Goal: Information Seeking & Learning: Learn about a topic

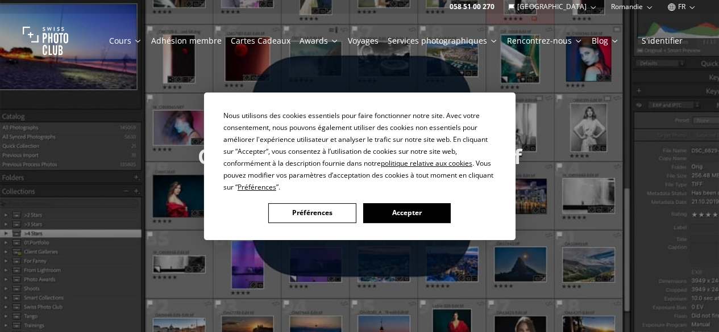
click at [391, 215] on button "Accepter" at bounding box center [407, 213] width 88 height 20
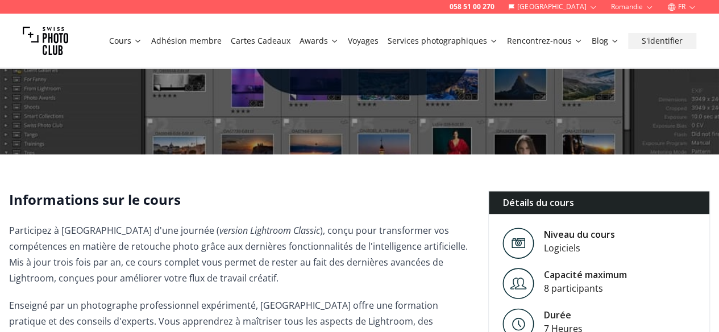
scroll to position [245, 0]
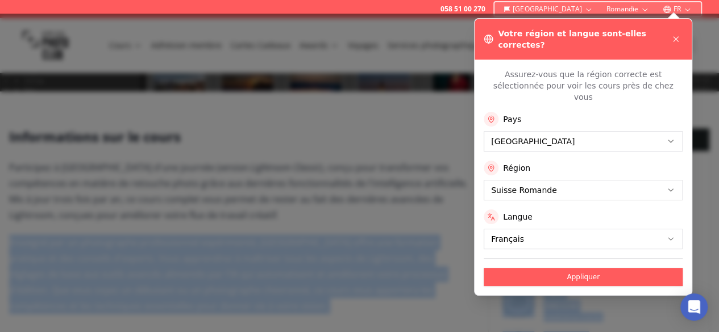
drag, startPoint x: 355, startPoint y: 218, endPoint x: 314, endPoint y: 145, distance: 83.2
click at [314, 145] on div at bounding box center [359, 173] width 719 height 319
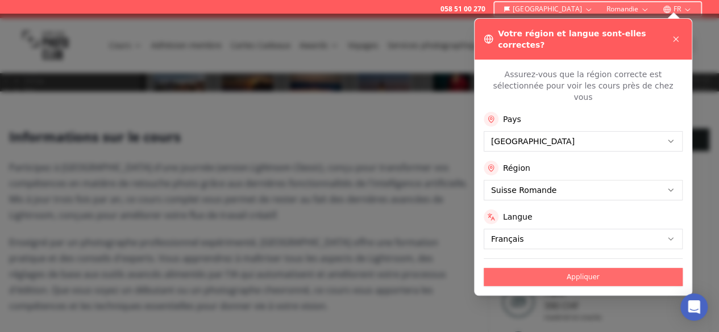
click at [541, 268] on button "Appliquer" at bounding box center [583, 277] width 199 height 18
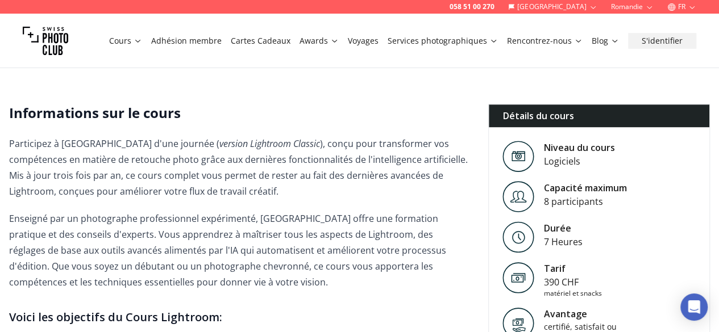
scroll to position [269, 0]
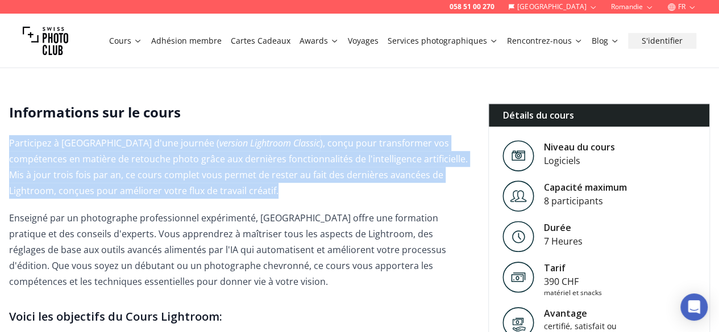
drag, startPoint x: 338, startPoint y: 184, endPoint x: 312, endPoint y: 119, distance: 69.6
click at [312, 119] on h2 "Informations sur le cours" at bounding box center [239, 112] width 461 height 18
drag, startPoint x: 312, startPoint y: 119, endPoint x: 316, endPoint y: 186, distance: 67.7
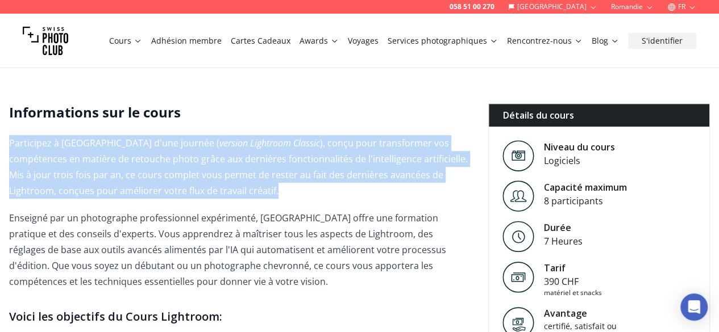
click at [316, 186] on p "Participez à notre cours Lightroom d'une journée ( version Lightroom Classic ),…" at bounding box center [239, 167] width 461 height 64
drag, startPoint x: 316, startPoint y: 186, endPoint x: 295, endPoint y: 105, distance: 83.8
click at [295, 105] on h2 "Informations sur le cours" at bounding box center [239, 112] width 461 height 18
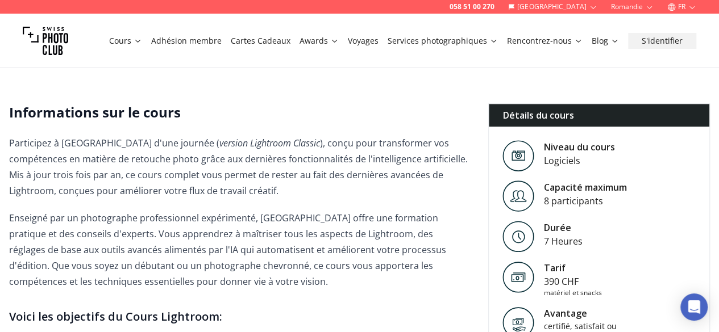
scroll to position [357, 0]
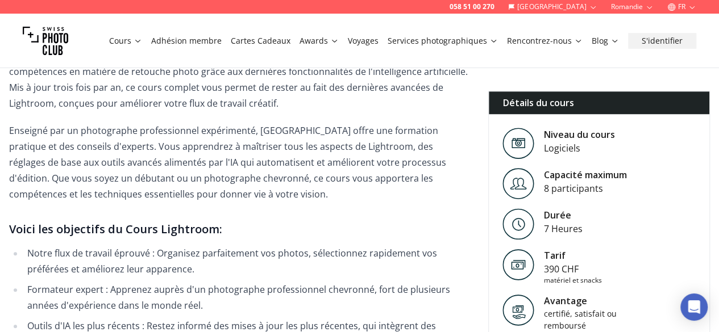
click at [295, 105] on p "Participez à notre cours Lightroom d'une journée ( version Lightroom Classic ),…" at bounding box center [239, 80] width 461 height 64
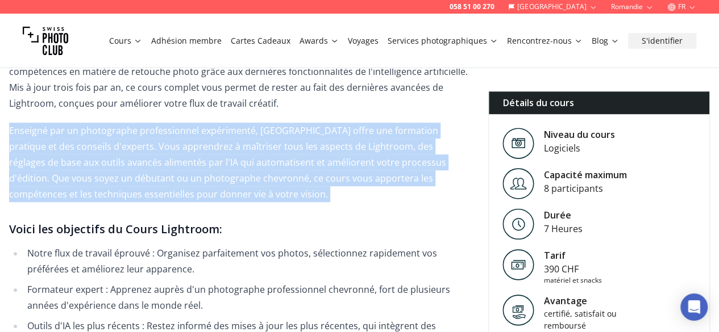
drag, startPoint x: 295, startPoint y: 105, endPoint x: 300, endPoint y: 190, distance: 85.4
click at [300, 190] on p "Enseigné par un photographe professionnel expérimenté, [GEOGRAPHIC_DATA] offre …" at bounding box center [239, 163] width 461 height 80
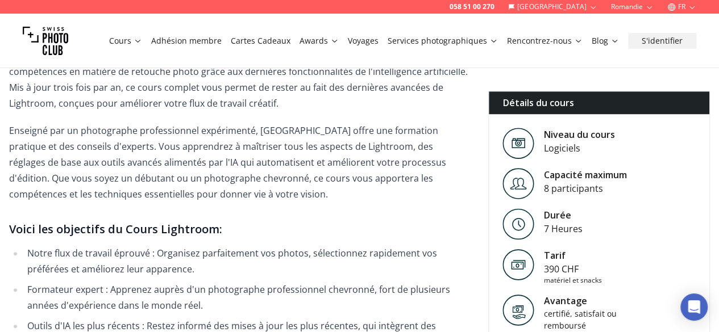
drag, startPoint x: 300, startPoint y: 190, endPoint x: 315, endPoint y: 109, distance: 83.3
click at [315, 109] on p "Participez à notre cours Lightroom d'une journée ( version Lightroom Classic ),…" at bounding box center [239, 80] width 461 height 64
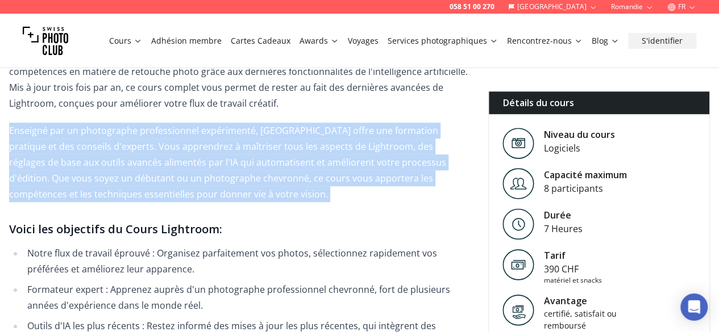
drag, startPoint x: 315, startPoint y: 109, endPoint x: 320, endPoint y: 201, distance: 92.2
click at [320, 201] on p "Enseigné par un photographe professionnel expérimenté, [GEOGRAPHIC_DATA] offre …" at bounding box center [239, 163] width 461 height 80
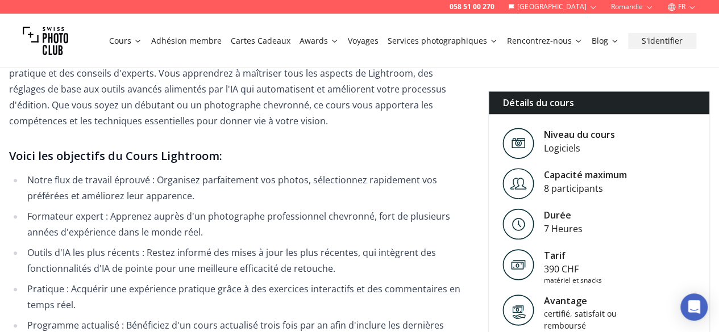
scroll to position [440, 0]
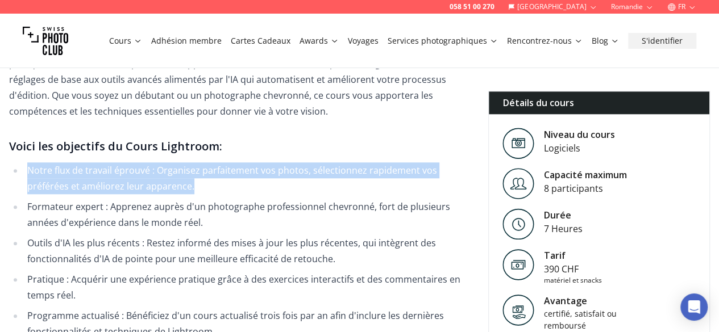
drag, startPoint x: 286, startPoint y: 188, endPoint x: 278, endPoint y: 132, distance: 55.7
drag, startPoint x: 278, startPoint y: 132, endPoint x: 277, endPoint y: 186, distance: 53.4
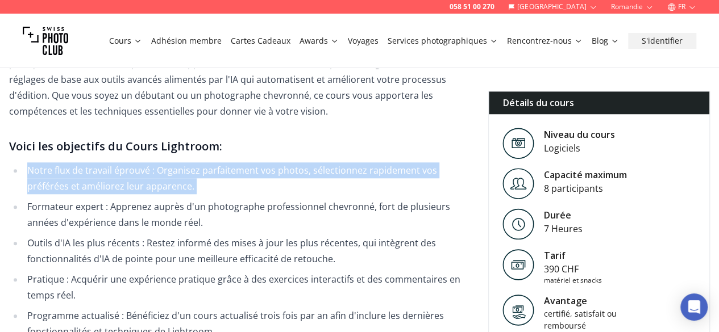
click at [277, 186] on li "Notre flux de travail éprouvé : Organisez parfaitement vos photos, sélectionnez…" at bounding box center [247, 179] width 446 height 32
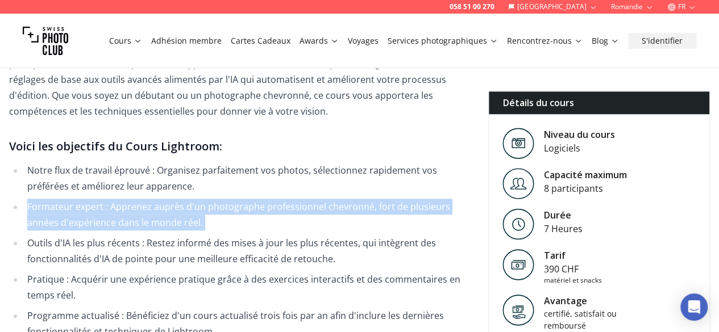
drag, startPoint x: 277, startPoint y: 186, endPoint x: 286, endPoint y: 225, distance: 40.2
click at [286, 225] on ul "Notre flux de travail éprouvé : Organisez parfaitement vos photos, sélectionnez…" at bounding box center [239, 251] width 461 height 177
click at [286, 225] on li "Formateur expert : Apprenez auprès d'un photographe professionnel chevronné, fo…" at bounding box center [247, 215] width 446 height 32
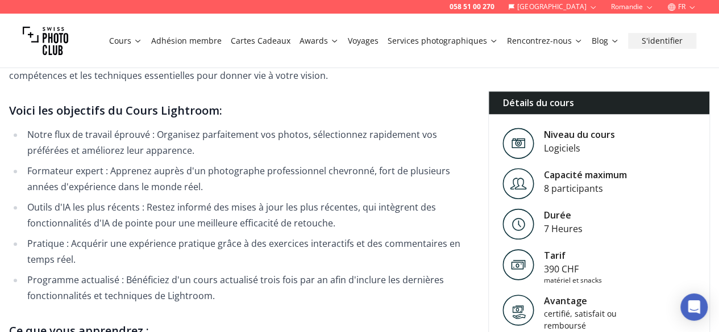
scroll to position [478, 0]
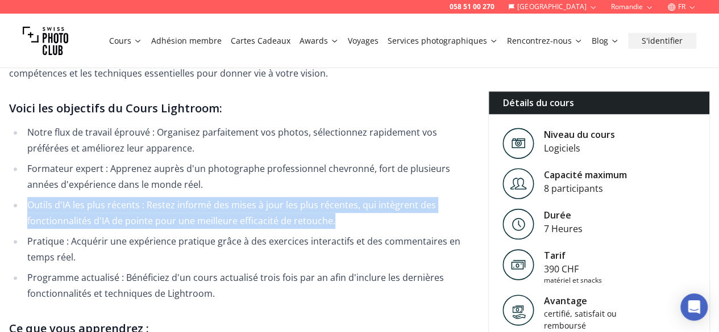
drag, startPoint x: 358, startPoint y: 224, endPoint x: 327, endPoint y: 184, distance: 51.1
click at [327, 184] on ul "Notre flux de travail éprouvé : Organisez parfaitement vos photos, sélectionnez…" at bounding box center [239, 212] width 461 height 177
click at [327, 184] on li "Formateur expert : Apprenez auprès d'un photographe professionnel chevronné, fo…" at bounding box center [247, 177] width 446 height 32
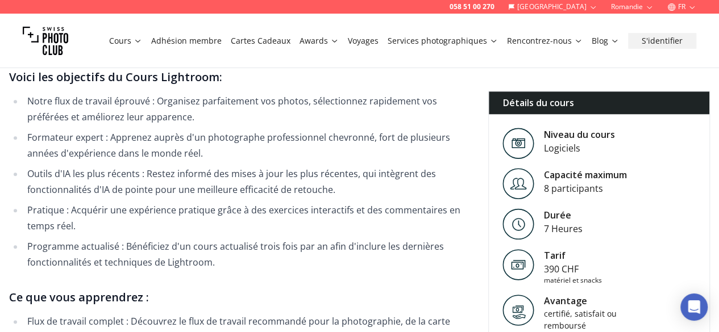
scroll to position [511, 0]
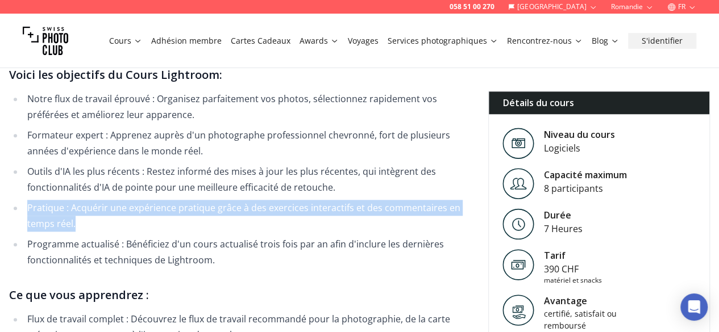
drag, startPoint x: 368, startPoint y: 186, endPoint x: 385, endPoint y: 227, distance: 44.1
click at [385, 227] on ul "Notre flux de travail éprouvé : Organisez parfaitement vos photos, sélectionnez…" at bounding box center [239, 179] width 461 height 177
click at [385, 227] on li "Pratique : Acquérir une expérience pratique grâce à des exercices interactifs e…" at bounding box center [247, 216] width 446 height 32
drag, startPoint x: 385, startPoint y: 227, endPoint x: 378, endPoint y: 192, distance: 35.8
click at [378, 192] on ul "Notre flux de travail éprouvé : Organisez parfaitement vos photos, sélectionnez…" at bounding box center [239, 179] width 461 height 177
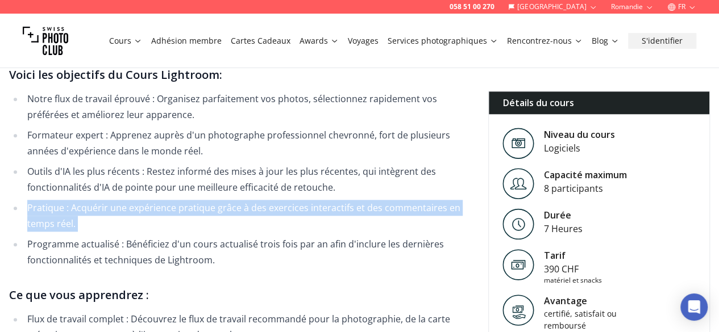
click at [378, 192] on li "Outils d'IA les plus récents : Restez informé des mises à jour les plus récente…" at bounding box center [247, 180] width 446 height 32
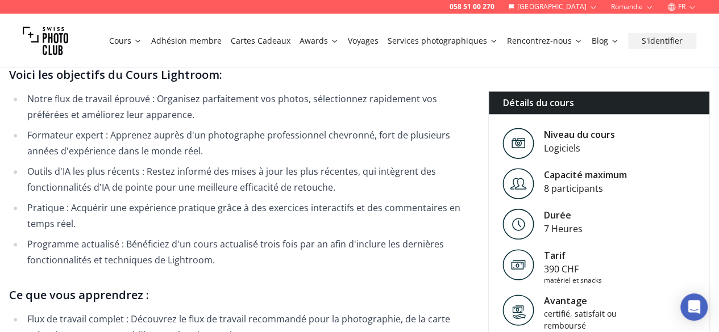
scroll to position [565, 0]
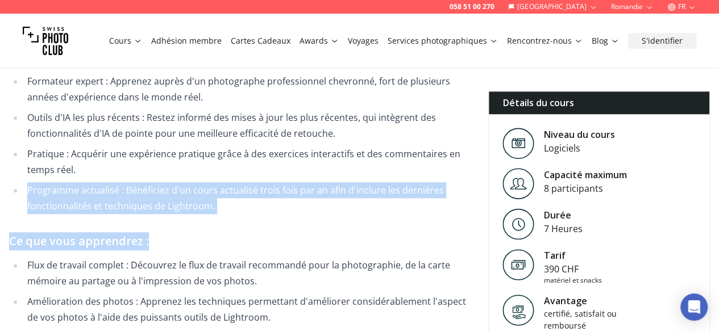
drag, startPoint x: 361, startPoint y: 220, endPoint x: 348, endPoint y: 168, distance: 54.0
click at [348, 168] on span "Participez à notre cours Lightroom d'une journée ( version Lightroom Classic ),…" at bounding box center [239, 225] width 461 height 773
click at [348, 168] on li "Pratique : Acquérir une expérience pratique grâce à des exercices interactifs e…" at bounding box center [247, 162] width 446 height 32
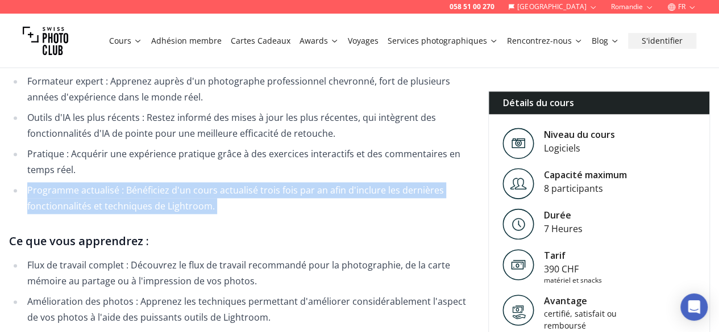
drag, startPoint x: 348, startPoint y: 168, endPoint x: 360, endPoint y: 210, distance: 43.9
click at [360, 210] on ul "Notre flux de travail éprouvé : Organisez parfaitement vos photos, sélectionnez…" at bounding box center [239, 125] width 461 height 177
click at [360, 210] on li "Programme actualisé : Bénéficiez d'un cours actualisé trois fois par an afin d'…" at bounding box center [247, 198] width 446 height 32
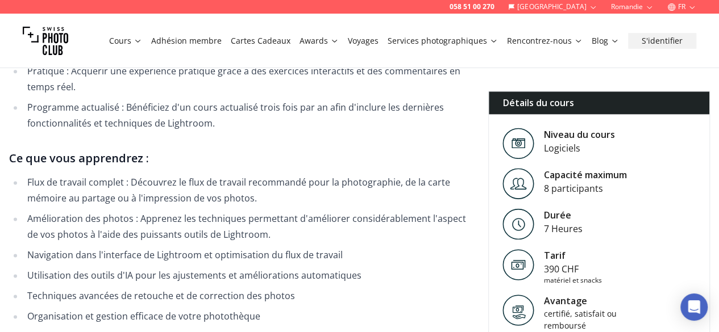
scroll to position [700, 0]
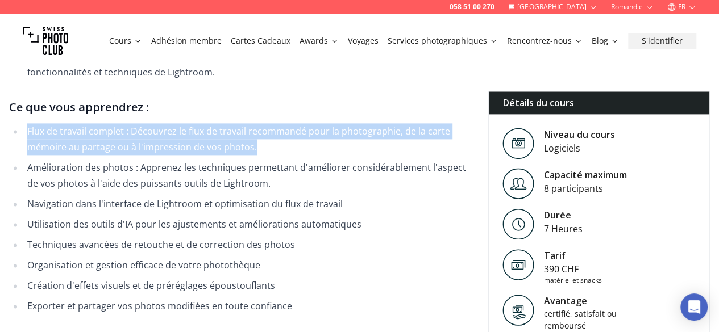
drag, startPoint x: 319, startPoint y: 147, endPoint x: 305, endPoint y: 97, distance: 51.6
click at [305, 97] on span "Participez à notre cours Lightroom d'une journée ( version Lightroom Classic ),…" at bounding box center [239, 91] width 461 height 773
drag, startPoint x: 305, startPoint y: 97, endPoint x: 326, endPoint y: 154, distance: 60.8
click at [326, 154] on span "Participez à notre cours Lightroom d'une journée ( version Lightroom Classic ),…" at bounding box center [239, 91] width 461 height 773
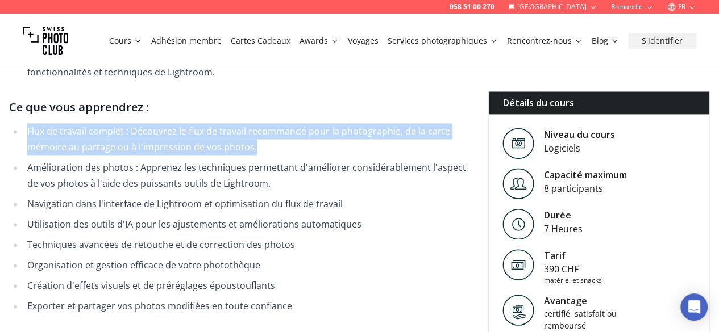
click at [326, 154] on li "Flux de travail complet : Découvrez le flux de travail recommandé pour la photo…" at bounding box center [247, 139] width 446 height 32
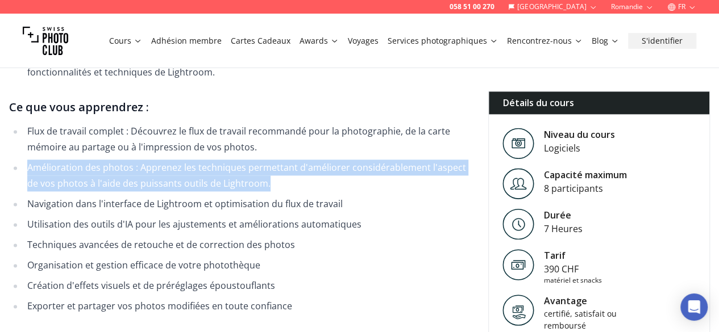
drag, startPoint x: 326, startPoint y: 154, endPoint x: 353, endPoint y: 179, distance: 36.6
click at [353, 179] on ul "Flux de travail complet : Découvrez le flux de travail recommandé pour la photo…" at bounding box center [239, 218] width 461 height 191
click at [353, 179] on li "Amélioration des photos : Apprenez les techniques permettant d'améliorer consid…" at bounding box center [247, 176] width 446 height 32
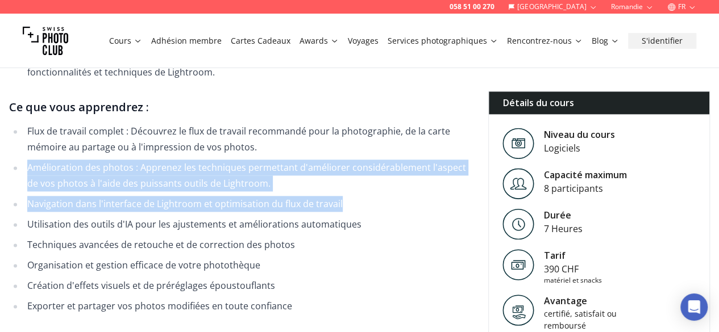
drag, startPoint x: 359, startPoint y: 209, endPoint x: 328, endPoint y: 143, distance: 73.0
click at [328, 143] on ul "Flux de travail complet : Découvrez le flux de travail recommandé pour la photo…" at bounding box center [239, 218] width 461 height 191
click at [328, 143] on li "Flux de travail complet : Découvrez le flux de travail recommandé pour la photo…" at bounding box center [247, 139] width 446 height 32
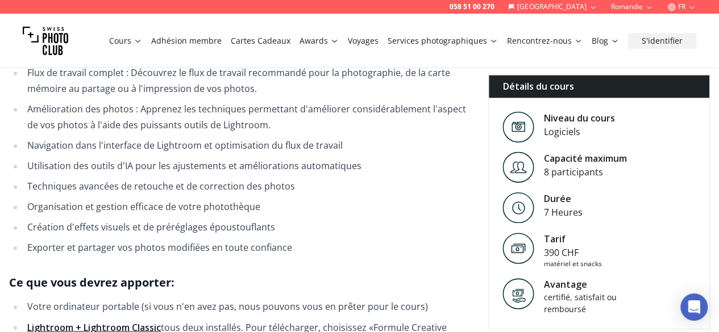
scroll to position [759, 0]
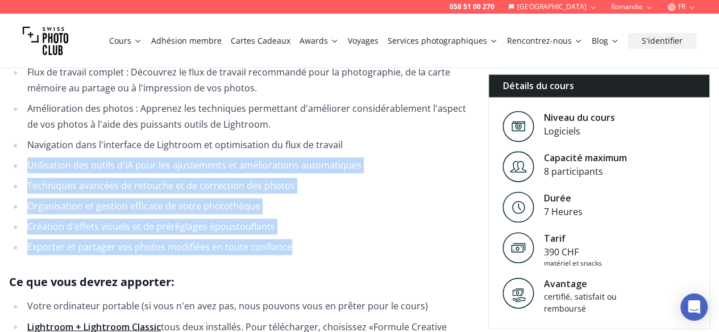
drag, startPoint x: 360, startPoint y: 144, endPoint x: 388, endPoint y: 244, distance: 104.4
click at [388, 244] on ul "Flux de travail complet : Découvrez le flux de travail recommandé pour la photo…" at bounding box center [239, 159] width 461 height 191
click at [388, 244] on li "Exporter et partager vos photos modifiées en toute confiance" at bounding box center [247, 247] width 446 height 16
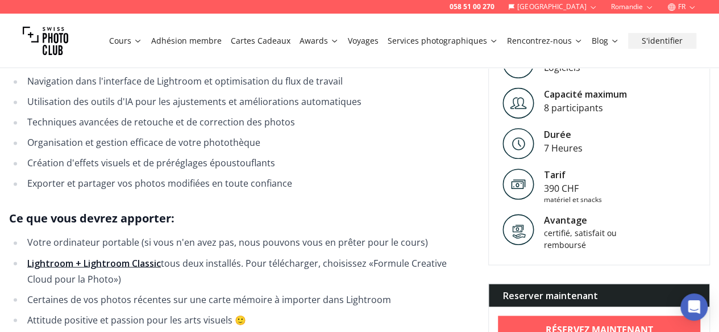
scroll to position [838, 0]
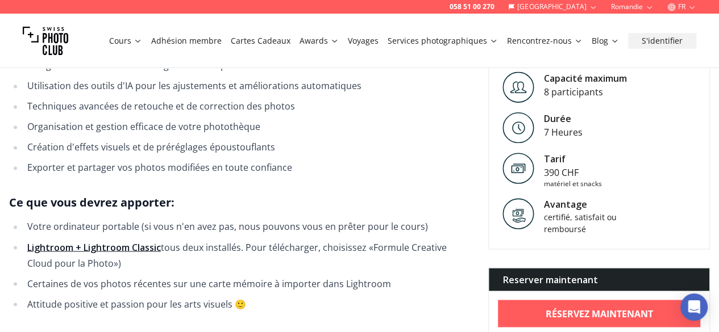
click at [360, 223] on li "Votre ordinateur portable (si vous n'en avez pas, nous pouvons vous en prêter p…" at bounding box center [247, 227] width 446 height 16
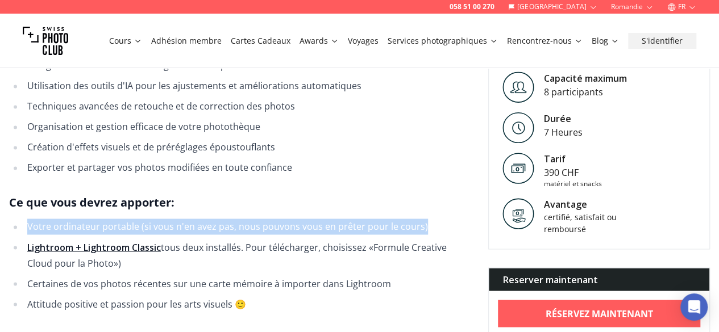
click at [360, 223] on li "Votre ordinateur portable (si vous n'en avez pas, nous pouvons vous en prêter p…" at bounding box center [247, 227] width 446 height 16
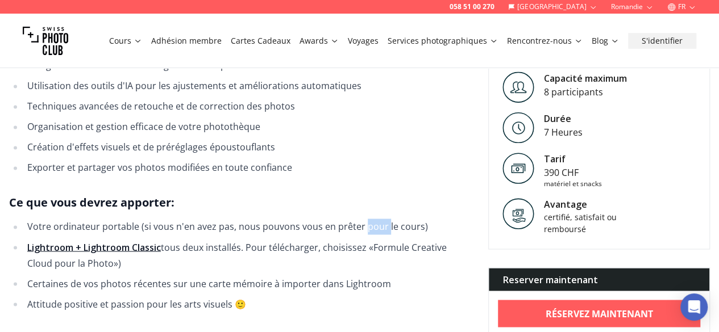
click at [360, 223] on li "Votre ordinateur portable (si vous n'en avez pas, nous pouvons vous en prêter p…" at bounding box center [247, 227] width 446 height 16
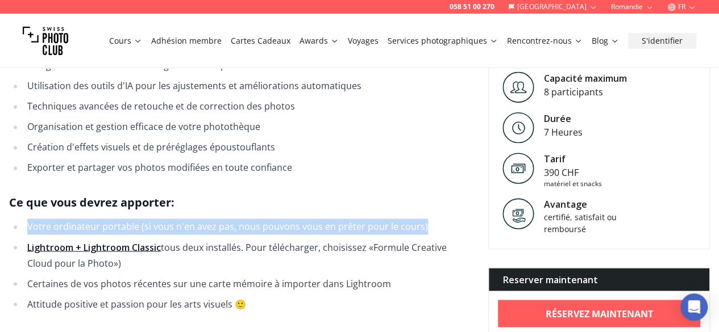
click at [360, 223] on li "Votre ordinateur portable (si vous n'en avez pas, nous pouvons vous en prêter p…" at bounding box center [247, 227] width 446 height 16
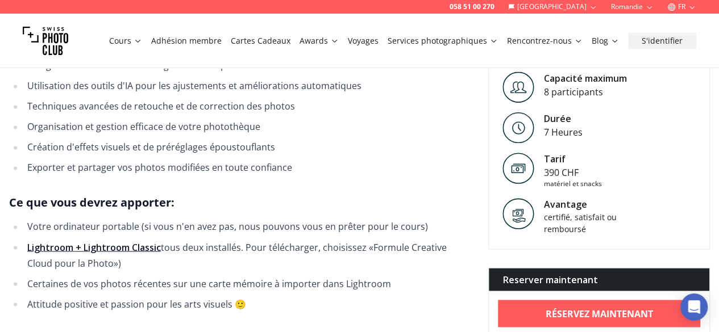
click at [326, 245] on li "Lightroom + Lightroom Classic tous deux installés. Pour télécharger, choisissez…" at bounding box center [247, 255] width 446 height 32
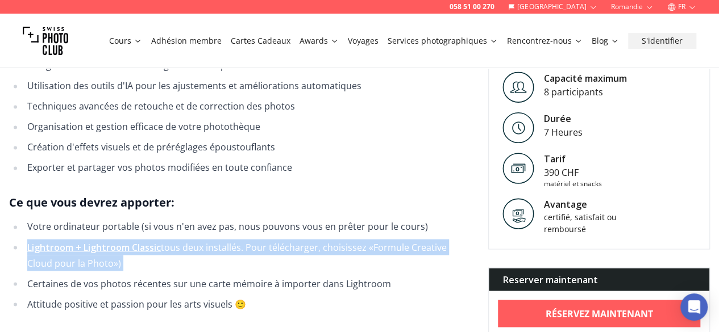
click at [326, 245] on li "Lightroom + Lightroom Classic tous deux installés. Pour télécharger, choisissez…" at bounding box center [247, 255] width 446 height 32
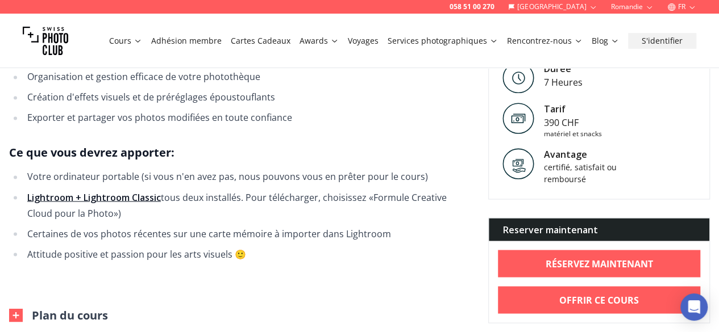
scroll to position [890, 0]
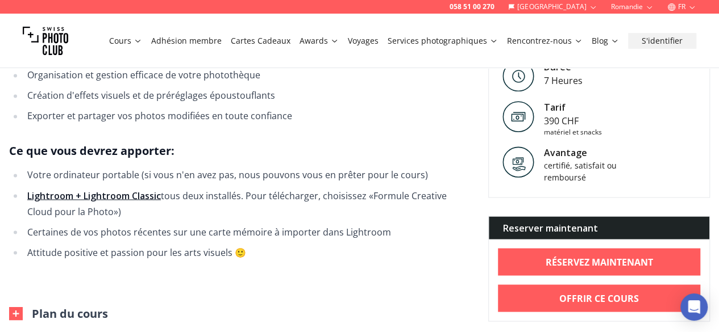
click at [323, 235] on li "Certaines de vos photos récentes sur une carte mémoire à importer dans Lightroom" at bounding box center [247, 232] width 446 height 16
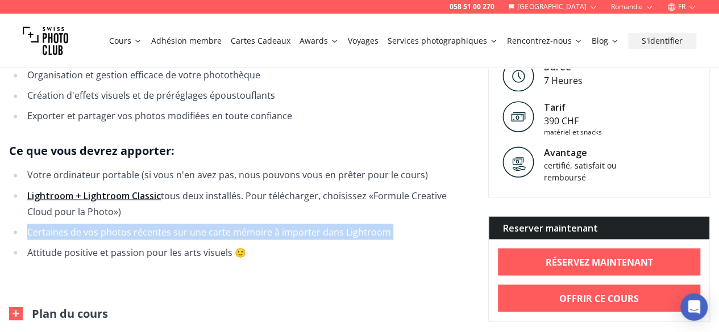
click at [323, 235] on li "Certaines de vos photos récentes sur une carte mémoire à importer dans Lightroom" at bounding box center [247, 232] width 446 height 16
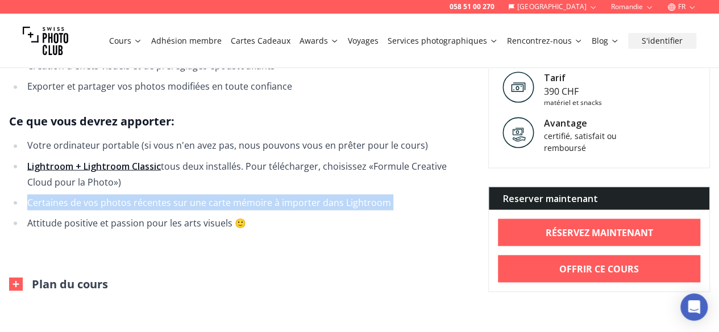
scroll to position [922, 0]
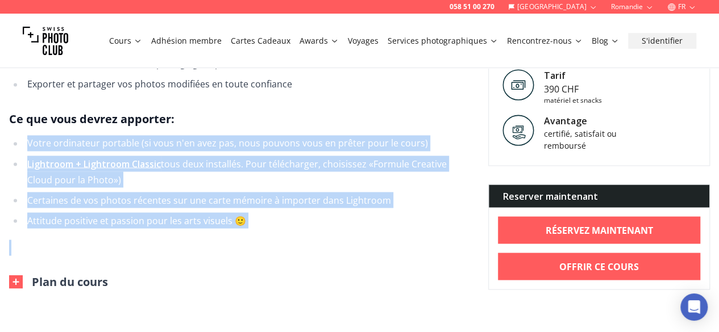
drag, startPoint x: 323, startPoint y: 235, endPoint x: 303, endPoint y: 120, distance: 116.5
click at [303, 120] on h3 "Ce que vous devrez apporter:" at bounding box center [239, 119] width 461 height 18
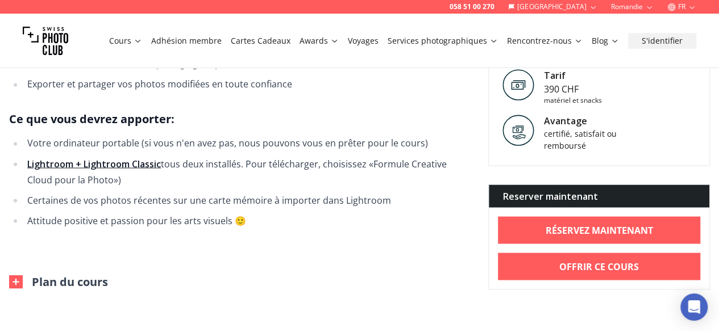
scroll to position [996, 0]
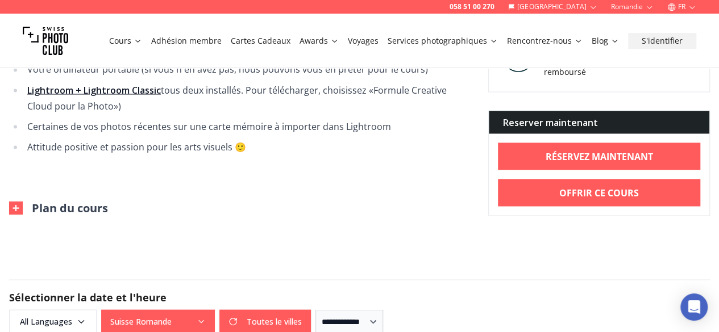
click at [60, 212] on button "Plan du cours" at bounding box center [58, 208] width 99 height 16
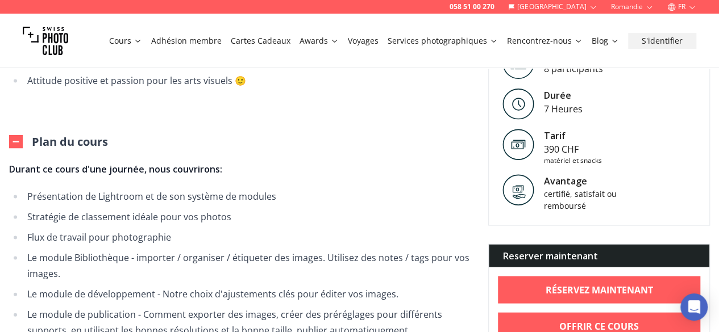
scroll to position [1063, 0]
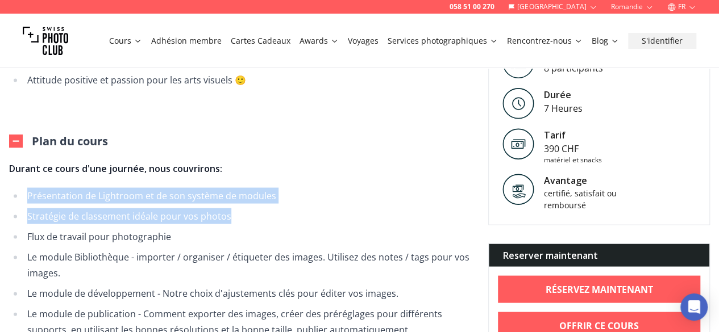
drag, startPoint x: 249, startPoint y: 218, endPoint x: 265, endPoint y: 170, distance: 50.3
click at [265, 170] on span "Durant ce cours d'une journée, nous couvrirons: Présentation de Lightroom et de…" at bounding box center [239, 248] width 461 height 177
click at [265, 170] on p "Durant ce cours d'une journée, nous couvrirons:" at bounding box center [239, 168] width 461 height 16
drag, startPoint x: 265, startPoint y: 170, endPoint x: 275, endPoint y: 228, distance: 58.9
click at [275, 228] on span "Durant ce cours d'une journée, nous couvrirons: Présentation de Lightroom et de…" at bounding box center [239, 248] width 461 height 177
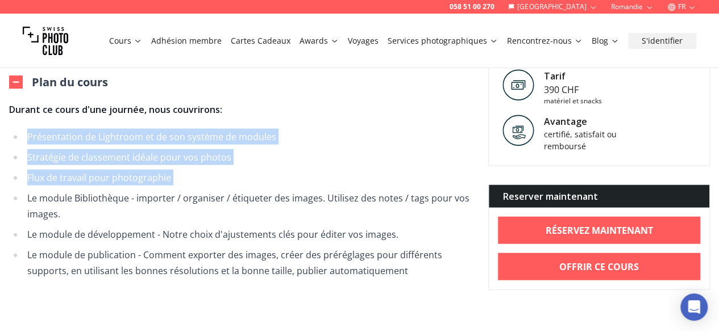
scroll to position [1175, 0]
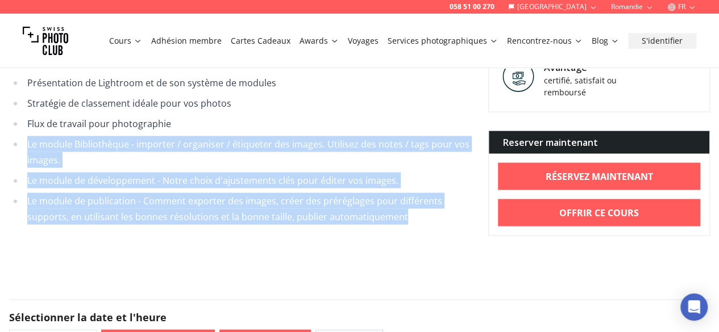
drag, startPoint x: 423, startPoint y: 217, endPoint x: 362, endPoint y: 120, distance: 114.0
click at [362, 120] on ul "Présentation de Lightroom et de son système de modules Stratégie de classement …" at bounding box center [239, 150] width 461 height 150
click at [362, 120] on li "Flux de travail pour photographie" at bounding box center [247, 124] width 446 height 16
drag, startPoint x: 362, startPoint y: 120, endPoint x: 425, endPoint y: 218, distance: 116.3
click at [425, 218] on ul "Présentation de Lightroom et de son système de modules Stratégie de classement …" at bounding box center [239, 150] width 461 height 150
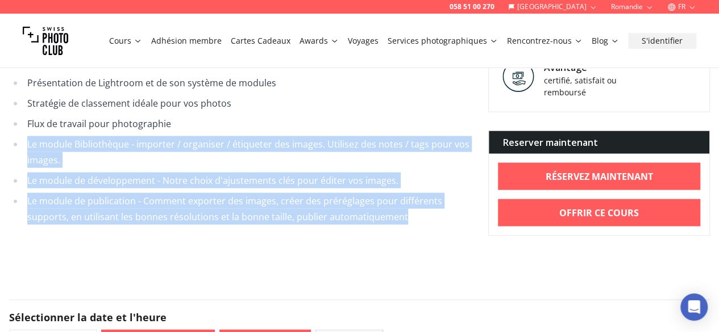
click at [425, 218] on li "Le module de publication - Comment exporter des images, créer des préréglages p…" at bounding box center [247, 209] width 446 height 32
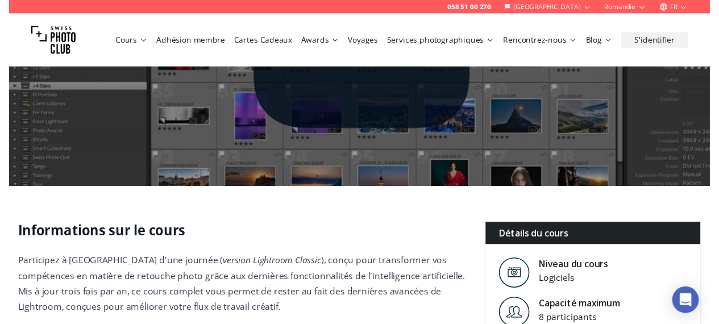
scroll to position [0, 0]
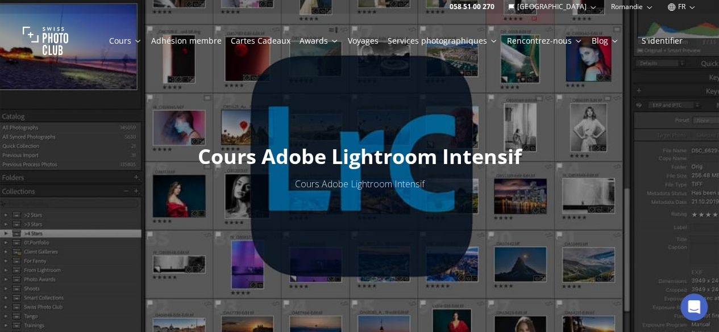
click at [373, 43] on link "Voyages" at bounding box center [363, 40] width 31 height 11
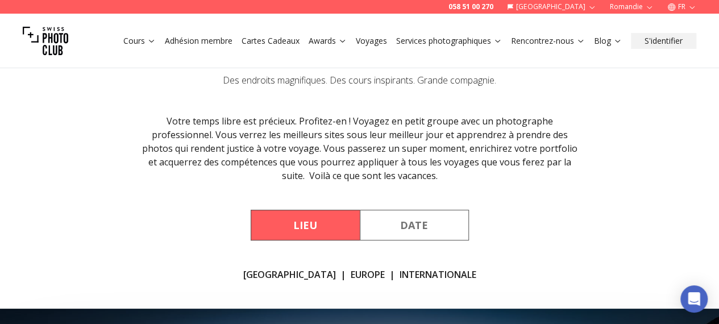
scroll to position [68, 0]
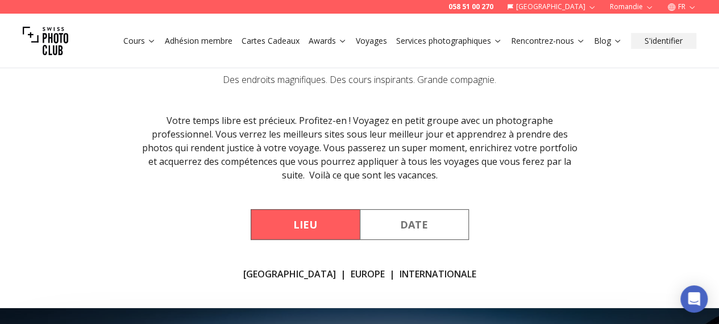
click at [308, 170] on div "Votre temps libre est précieux. Profitez-en ! Voyagez en petit groupe avec un p…" at bounding box center [359, 148] width 436 height 68
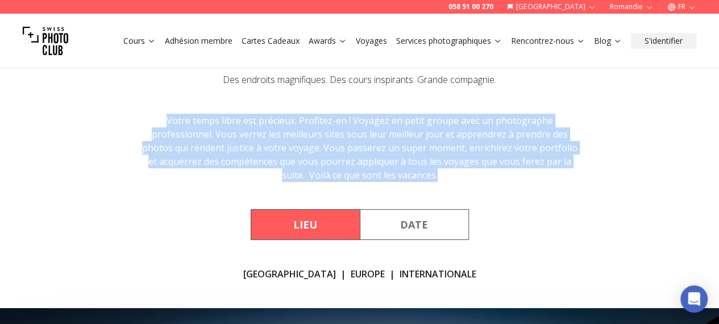
click at [308, 170] on div "Votre temps libre est précieux. Profitez-en ! Voyagez en petit groupe avec un p…" at bounding box center [359, 148] width 436 height 68
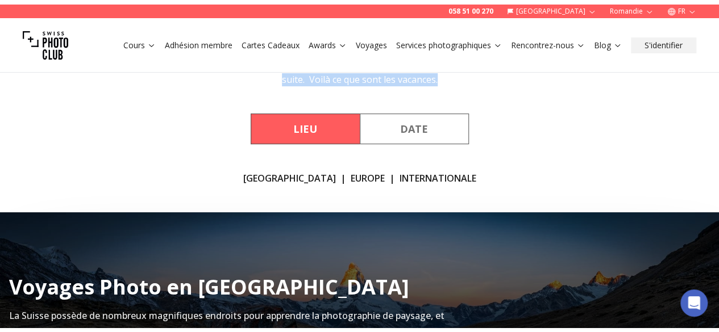
scroll to position [210, 0]
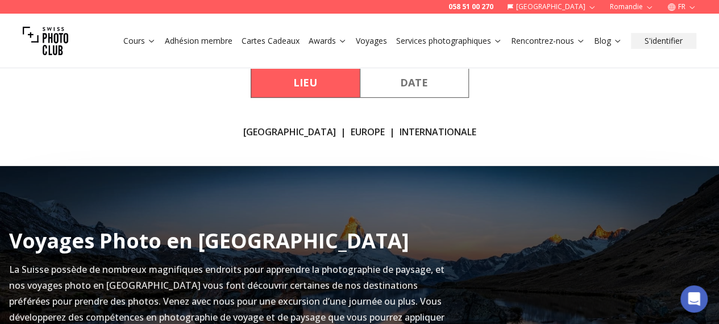
click at [401, 89] on button "Date" at bounding box center [414, 82] width 109 height 31
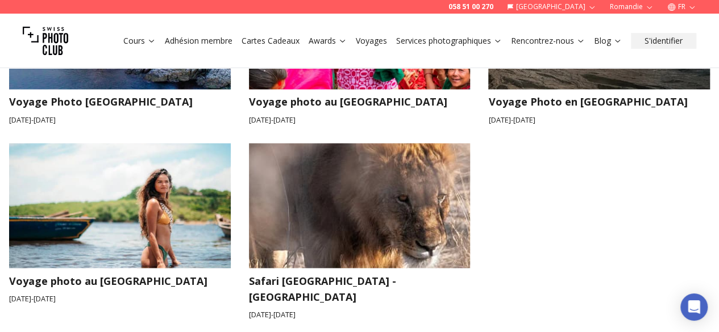
scroll to position [957, 0]
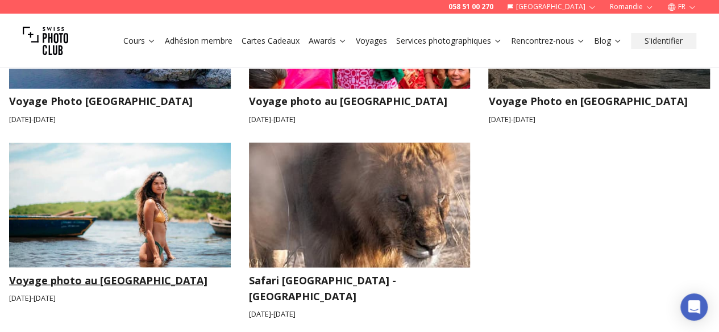
click at [161, 272] on h3 "Voyage photo au [GEOGRAPHIC_DATA]" at bounding box center [120, 280] width 222 height 16
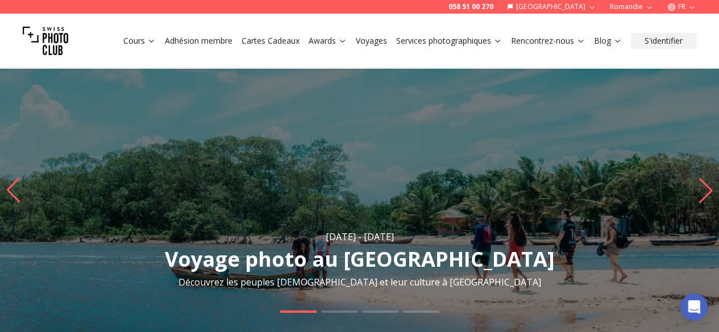
scroll to position [17, 0]
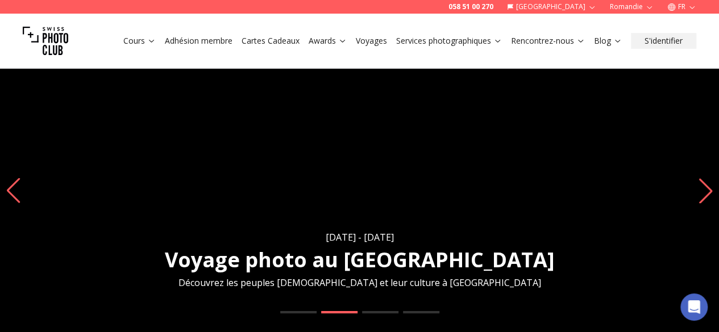
click at [702, 181] on icon "Next slide" at bounding box center [705, 191] width 13 height 25
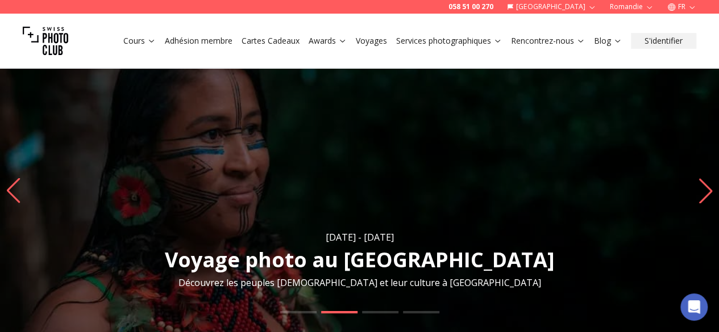
click at [702, 181] on icon "Next slide" at bounding box center [705, 191] width 13 height 25
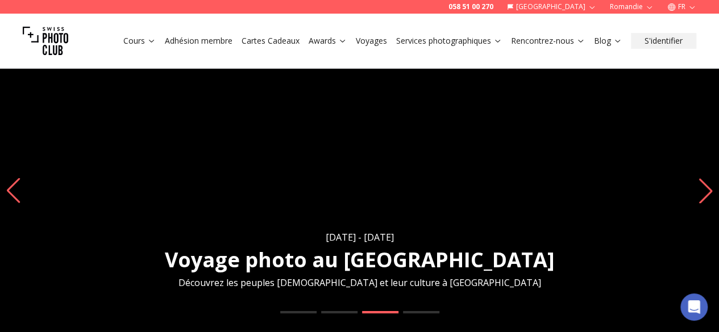
click at [702, 181] on icon "Next slide" at bounding box center [705, 191] width 13 height 25
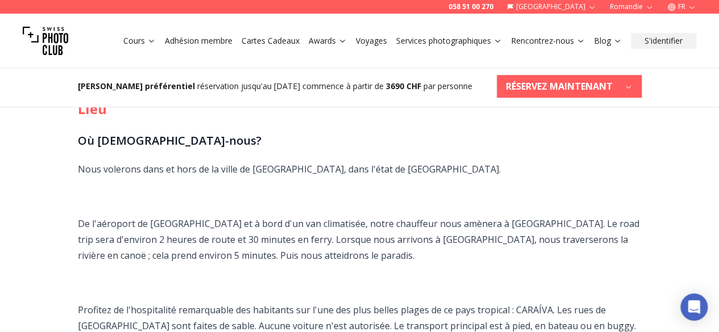
scroll to position [498, 0]
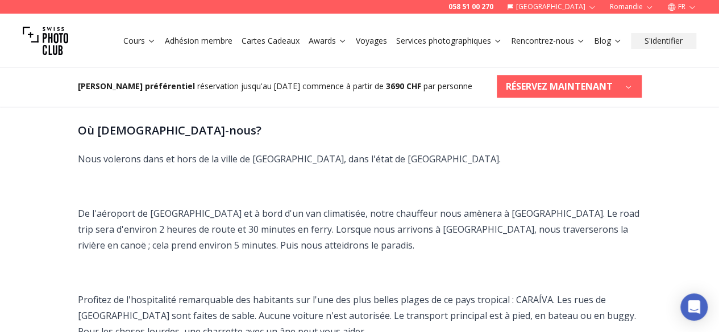
click at [455, 211] on p "De l'aéroport de [GEOGRAPHIC_DATA] et à bord d'un van climatisée, notre chauffe…" at bounding box center [360, 230] width 564 height 48
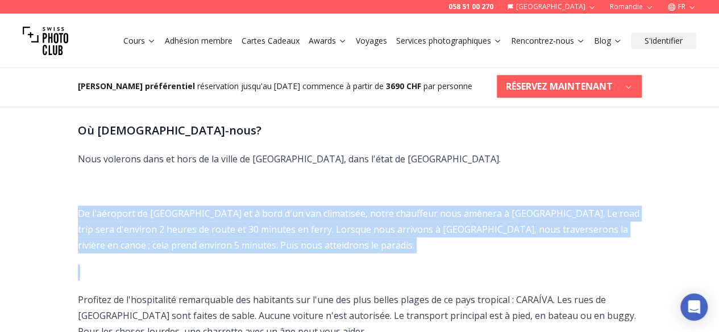
click at [455, 211] on p "De l'aéroport de [GEOGRAPHIC_DATA] et à bord d'un van climatisée, notre chauffe…" at bounding box center [360, 230] width 564 height 48
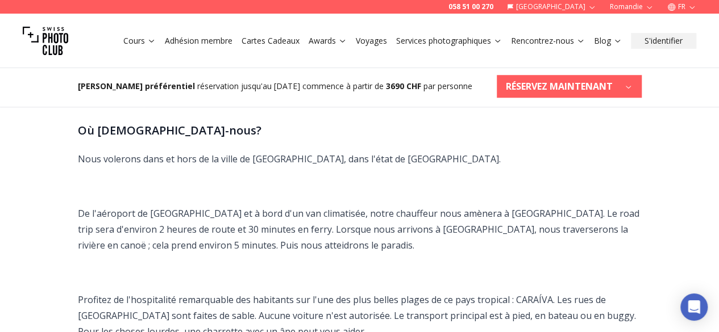
click at [455, 211] on p "De l'aéroport de [GEOGRAPHIC_DATA] et à bord d'un van climatisée, notre chauffe…" at bounding box center [360, 230] width 564 height 48
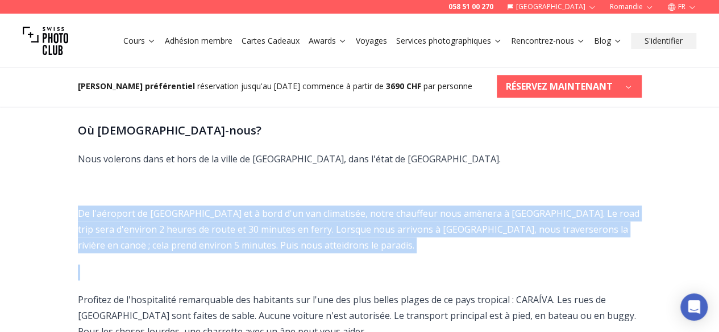
click at [455, 211] on p "De l'aéroport de [GEOGRAPHIC_DATA] et à bord d'un van climatisée, notre chauffe…" at bounding box center [360, 230] width 564 height 48
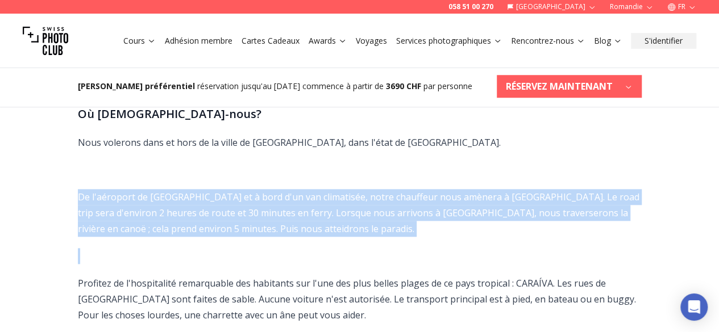
click at [455, 211] on p "De l'aéroport de [GEOGRAPHIC_DATA] et à bord d'un van climatisée, notre chauffe…" at bounding box center [360, 213] width 564 height 48
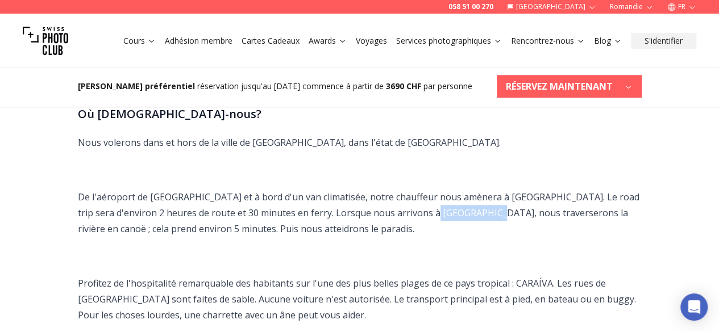
click at [455, 211] on p "De l'aéroport de [GEOGRAPHIC_DATA] et à bord d'un van climatisée, notre chauffe…" at bounding box center [360, 213] width 564 height 48
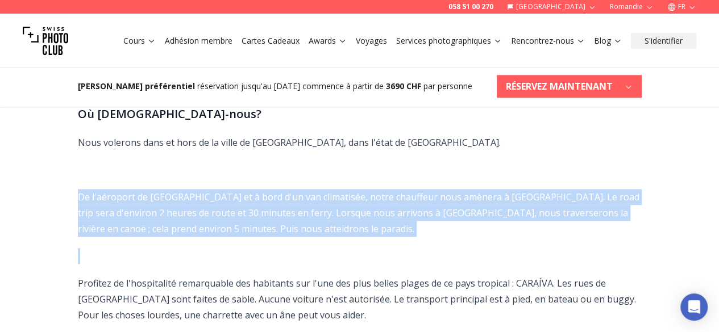
click at [455, 211] on p "De l'aéroport de [GEOGRAPHIC_DATA] et à bord d'un van climatisée, notre chauffe…" at bounding box center [360, 213] width 564 height 48
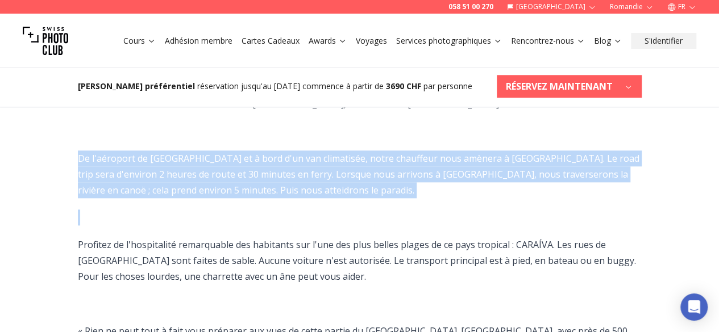
scroll to position [553, 0]
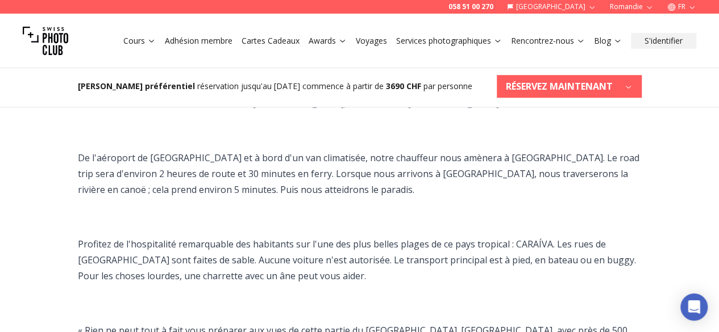
click at [427, 257] on p "Profitez de l'hospitalité remarquable des habitants sur l'une des plus belles p…" at bounding box center [360, 260] width 564 height 48
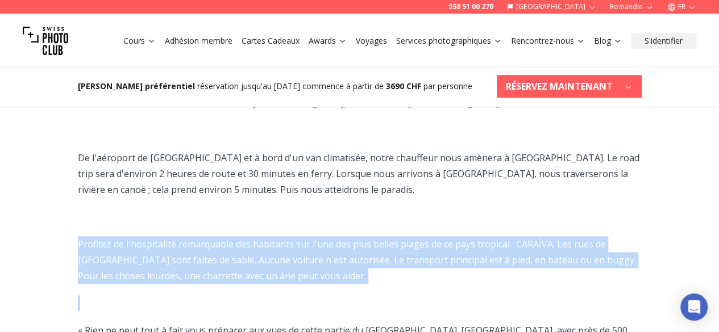
click at [427, 257] on p "Profitez de l'hospitalité remarquable des habitants sur l'une des plus belles p…" at bounding box center [360, 260] width 564 height 48
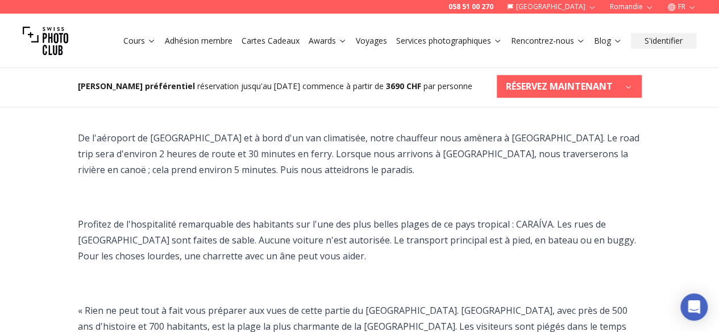
scroll to position [574, 0]
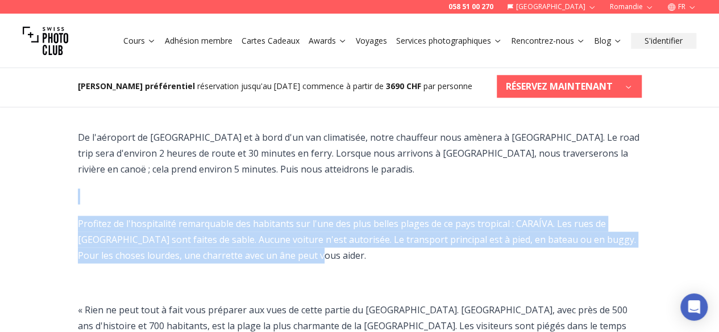
drag, startPoint x: 427, startPoint y: 257, endPoint x: 405, endPoint y: 197, distance: 64.2
click at [405, 197] on span "Nous volerons dans et hors de la ville de [GEOGRAPHIC_DATA], dans l'état de [GE…" at bounding box center [360, 334] width 564 height 518
click at [405, 197] on p at bounding box center [360, 197] width 564 height 16
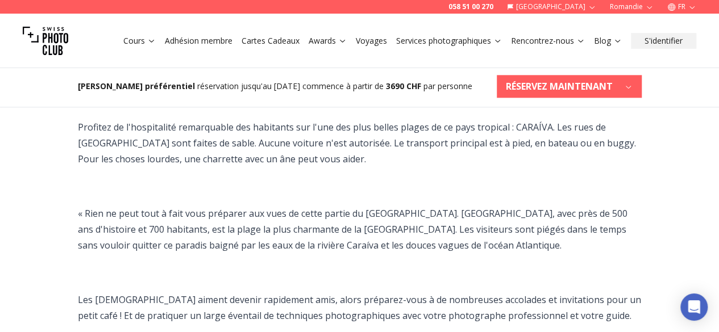
scroll to position [672, 0]
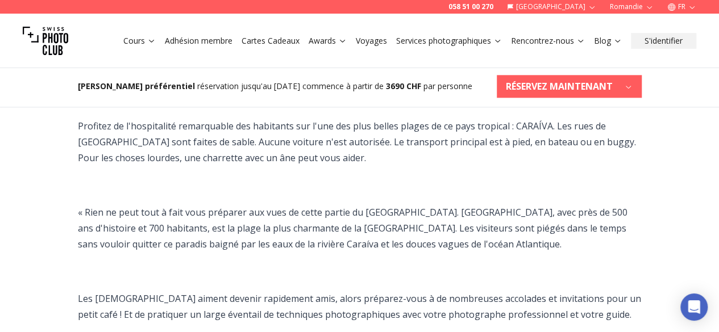
click at [401, 239] on p "« Rien ne peut tout à fait vous préparer aux vues de cette partie du [GEOGRAPHI…" at bounding box center [360, 229] width 564 height 48
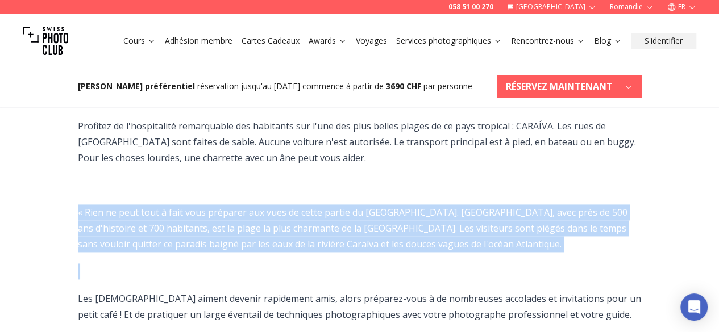
click at [401, 239] on p "« Rien ne peut tout à fait vous préparer aux vues de cette partie du [GEOGRAPHI…" at bounding box center [360, 229] width 564 height 48
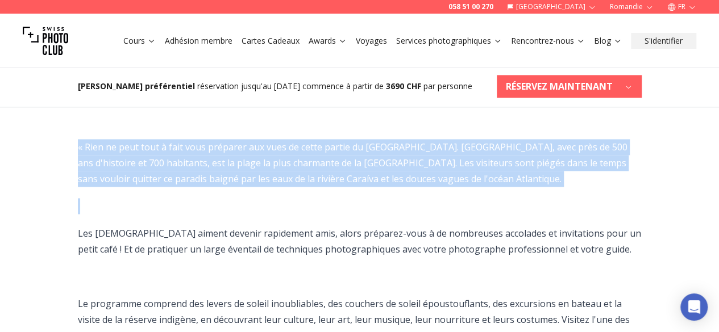
scroll to position [738, 0]
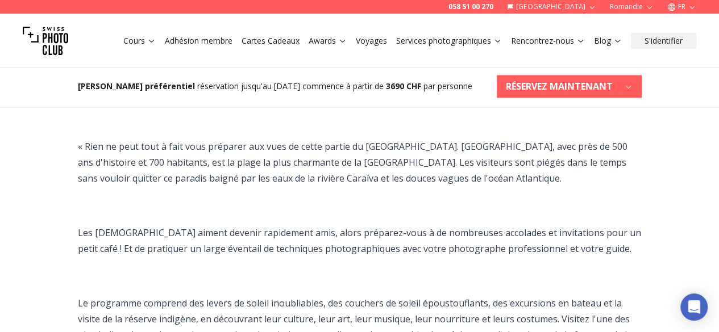
click at [401, 239] on p "Les [DEMOGRAPHIC_DATA] aiment devenir rapidement amis, alors préparez-vous à de…" at bounding box center [360, 241] width 564 height 32
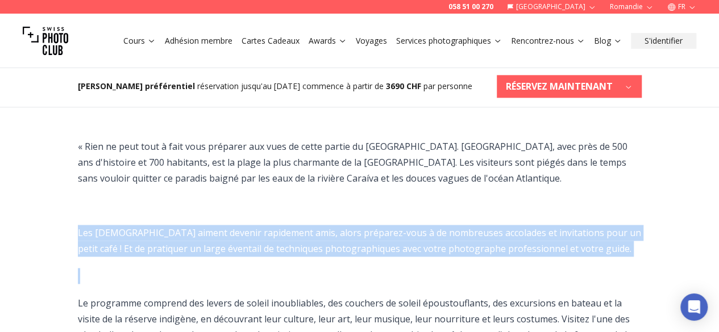
click at [401, 239] on p "Les [DEMOGRAPHIC_DATA] aiment devenir rapidement amis, alors préparez-vous à de…" at bounding box center [360, 241] width 564 height 32
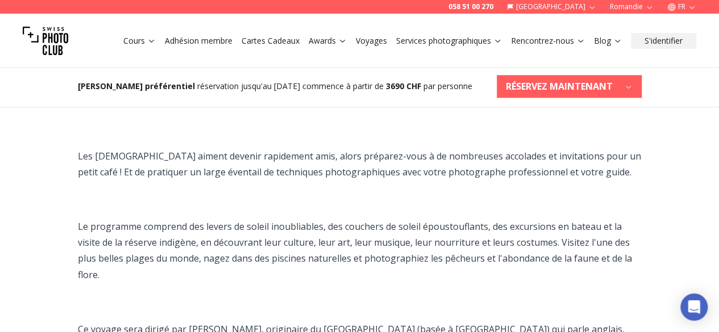
scroll to position [815, 0]
click at [401, 239] on p "Le programme comprend des levers de soleil inoubliables, des couchers de soleil…" at bounding box center [360, 250] width 564 height 64
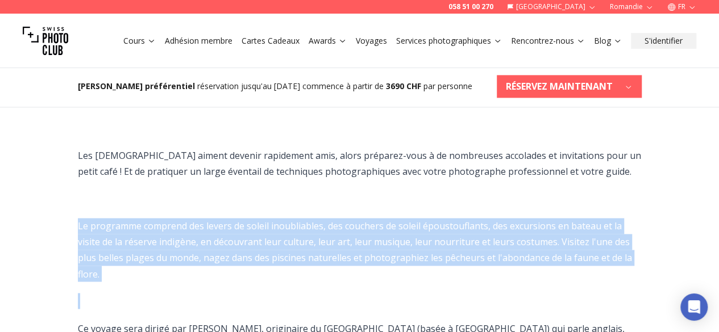
click at [401, 239] on p "Le programme comprend des levers de soleil inoubliables, des couchers de soleil…" at bounding box center [360, 250] width 564 height 64
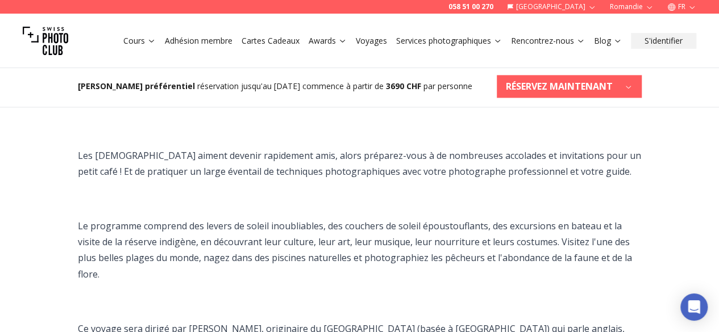
click at [316, 224] on p "Le programme comprend des levers de soleil inoubliables, des couchers de soleil…" at bounding box center [360, 250] width 564 height 64
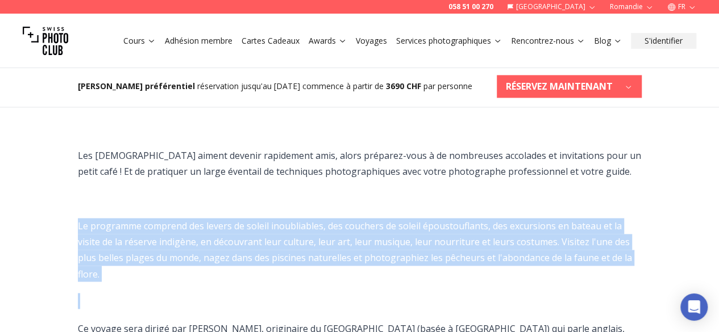
click at [316, 224] on p "Le programme comprend des levers de soleil inoubliables, des couchers de soleil…" at bounding box center [360, 250] width 564 height 64
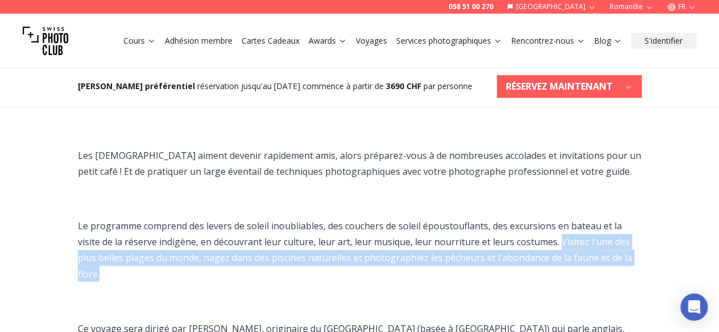
drag, startPoint x: 559, startPoint y: 242, endPoint x: 566, endPoint y: 277, distance: 36.0
click at [566, 277] on p "Le programme comprend des levers de soleil inoubliables, des couchers de soleil…" at bounding box center [360, 250] width 564 height 64
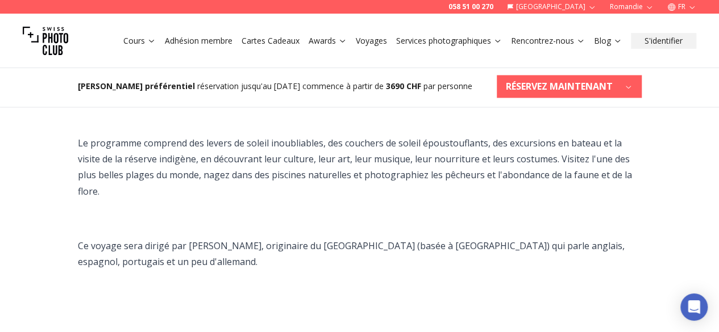
scroll to position [901, 0]
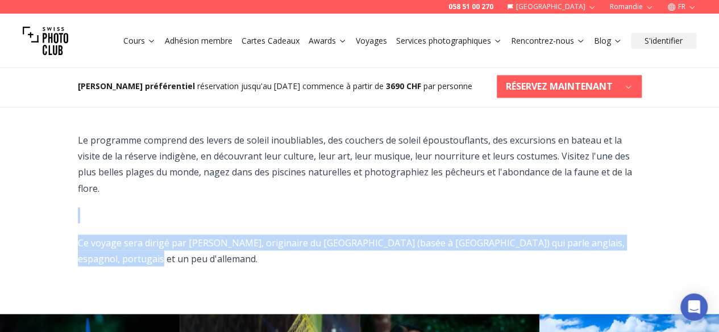
drag, startPoint x: 548, startPoint y: 261, endPoint x: 539, endPoint y: 210, distance: 51.9
click at [539, 210] on span "Nous volerons dans et hors de la ville de [GEOGRAPHIC_DATA], dans l'état de [GE…" at bounding box center [360, 7] width 564 height 518
click at [539, 210] on p at bounding box center [360, 215] width 564 height 16
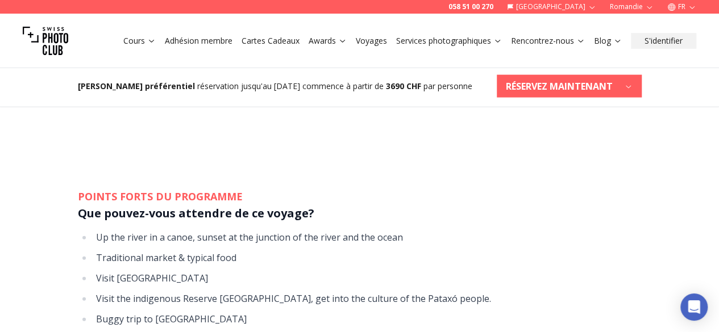
scroll to position [1304, 0]
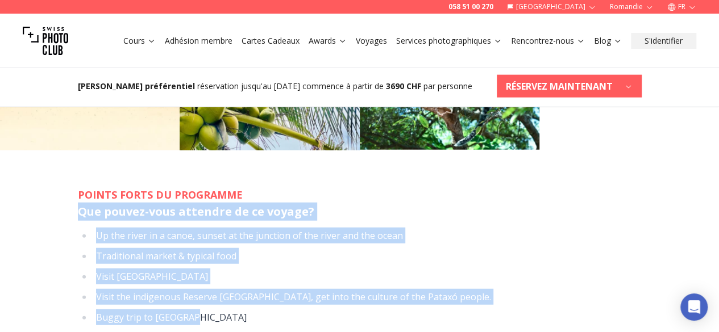
drag, startPoint x: 80, startPoint y: 210, endPoint x: 267, endPoint y: 313, distance: 213.4
click at [267, 313] on div "POINTS FORTS DU PROGRAMME Que pouvez-vous attendre de ce voyage? Up the river i…" at bounding box center [360, 311] width 582 height 320
click at [267, 313] on li "Buggy trip to [GEOGRAPHIC_DATA]" at bounding box center [367, 318] width 549 height 16
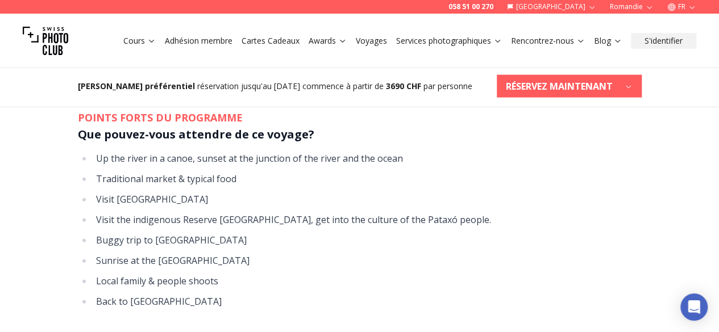
scroll to position [1388, 0]
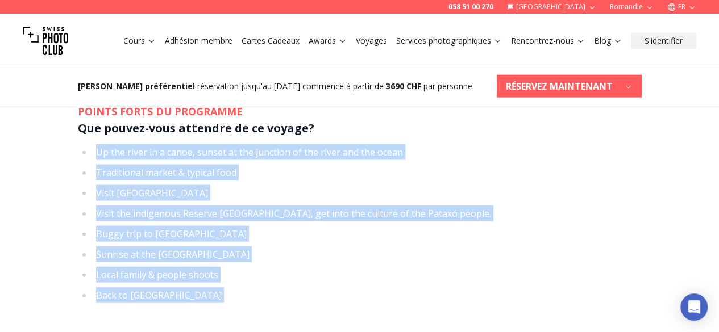
drag, startPoint x: 267, startPoint y: 313, endPoint x: 83, endPoint y: 155, distance: 242.5
click at [83, 155] on div "POINTS FORTS DU PROGRAMME Que pouvez-vous attendre de ce voyage? Up the river i…" at bounding box center [360, 227] width 582 height 320
click at [93, 155] on li "Up the river in a canoe, sunset at the junction of the river and the ocean" at bounding box center [367, 152] width 549 height 16
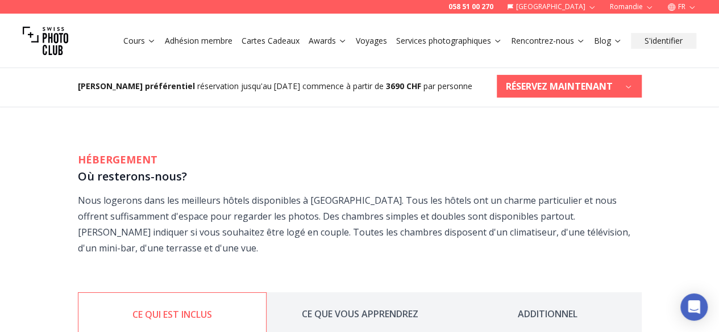
scroll to position [1922, 0]
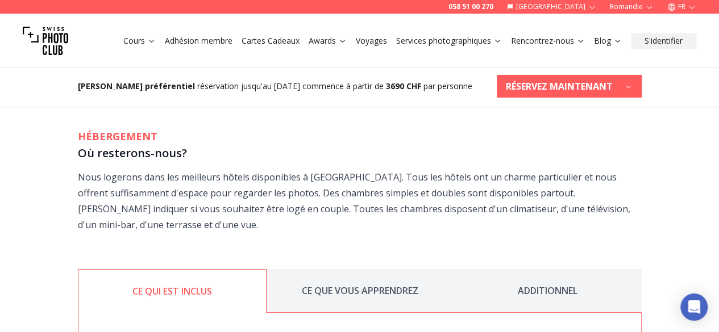
click at [110, 223] on p "Nous logerons dans les meilleurs hôtels disponibles à [GEOGRAPHIC_DATA]. Tous l…" at bounding box center [360, 201] width 564 height 64
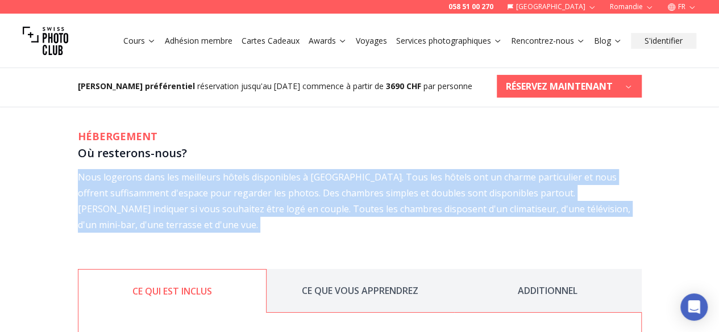
click at [110, 223] on p "Nous logerons dans les meilleurs hôtels disponibles à [GEOGRAPHIC_DATA]. Tous l…" at bounding box center [360, 201] width 564 height 64
click at [242, 215] on p "Nous logerons dans les meilleurs hôtels disponibles à [GEOGRAPHIC_DATA]. Tous l…" at bounding box center [360, 201] width 564 height 64
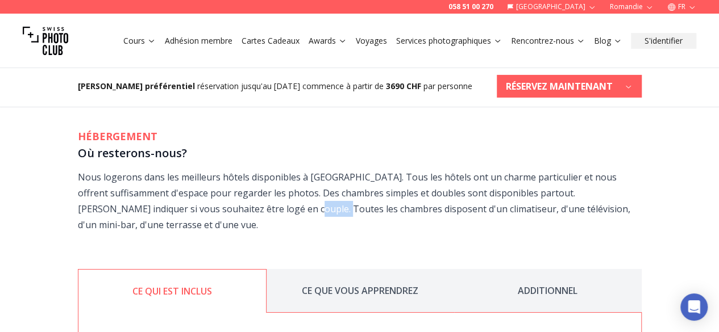
click at [242, 215] on p "Nous logerons dans les meilleurs hôtels disponibles à [GEOGRAPHIC_DATA]. Tous l…" at bounding box center [360, 201] width 564 height 64
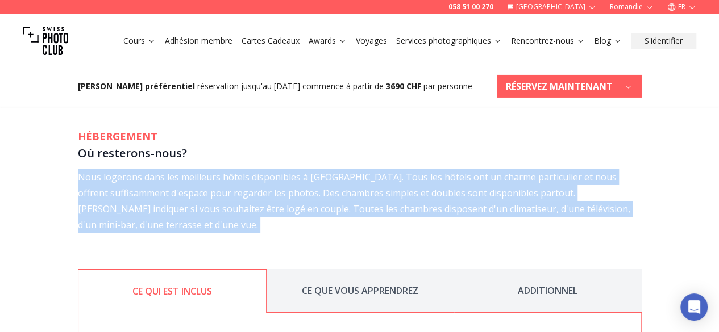
click at [242, 215] on p "Nous logerons dans les meilleurs hôtels disponibles à [GEOGRAPHIC_DATA]. Tous l…" at bounding box center [360, 201] width 564 height 64
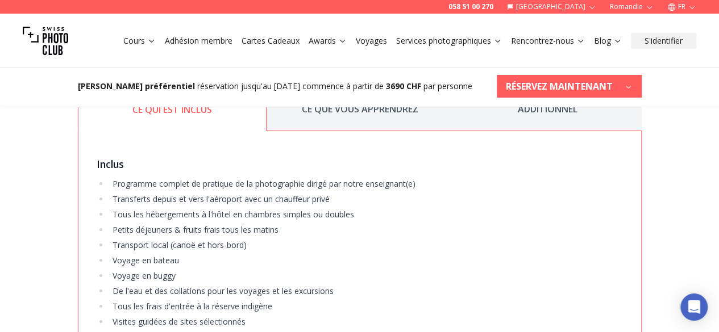
scroll to position [2094, 0]
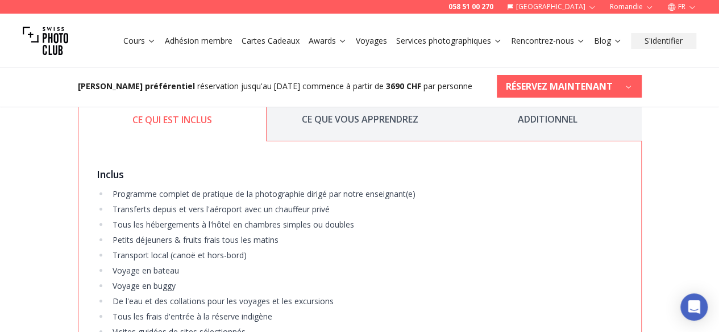
click at [348, 126] on button "CE QUE VOUS APPRENDREZ" at bounding box center [361, 120] width 188 height 44
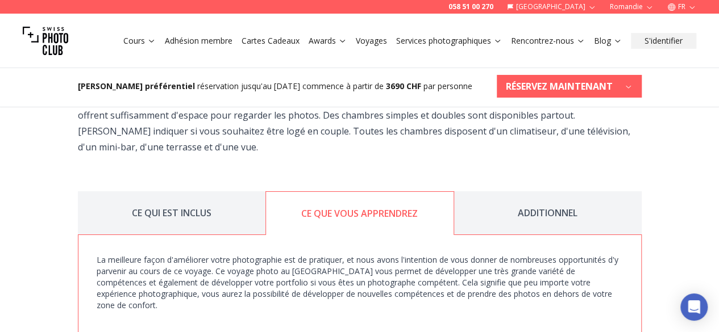
scroll to position [2000, 0]
click at [547, 211] on button "ADDITIONNEL" at bounding box center [548, 214] width 188 height 44
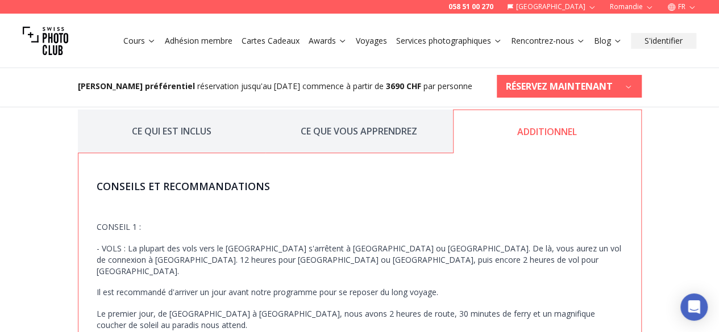
scroll to position [2083, 0]
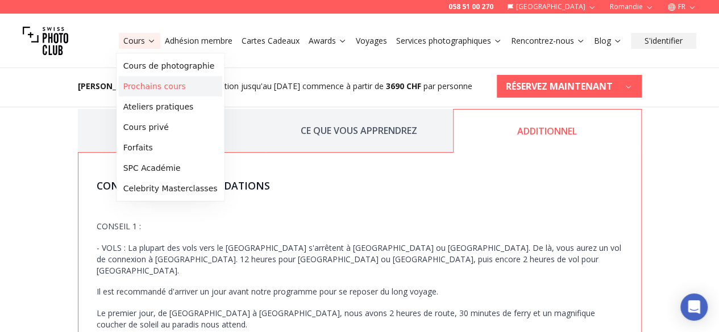
click at [139, 84] on link "Prochains cours" at bounding box center [170, 86] width 103 height 20
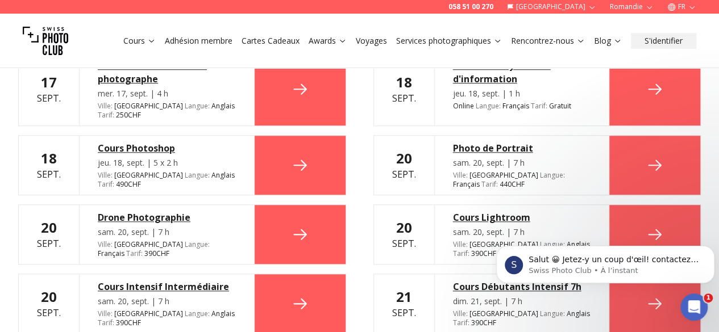
scroll to position [463, 0]
